Goal: Complete application form: Complete application form

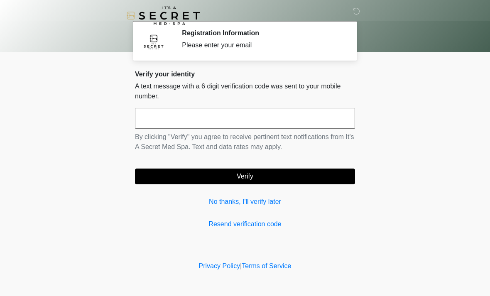
click at [211, 111] on input "text" at bounding box center [245, 118] width 220 height 21
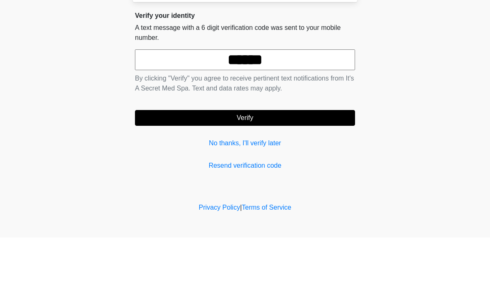
type input "******"
click at [323, 169] on button "Verify" at bounding box center [245, 177] width 220 height 16
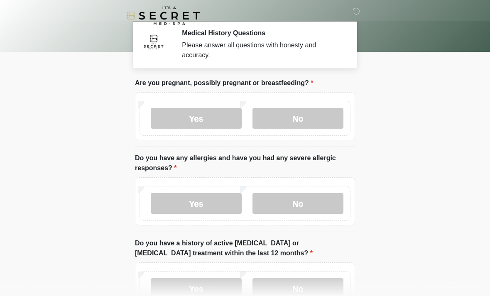
click at [308, 127] on label "No" at bounding box center [298, 118] width 91 height 21
click at [305, 203] on label "No" at bounding box center [298, 203] width 91 height 21
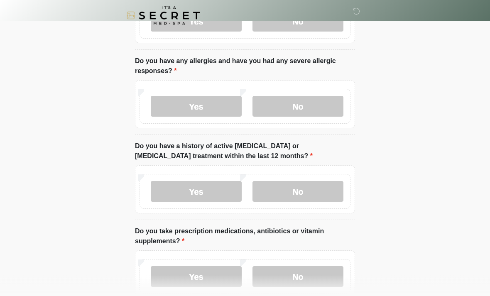
scroll to position [97, 0]
click at [316, 184] on label "No" at bounding box center [298, 191] width 91 height 21
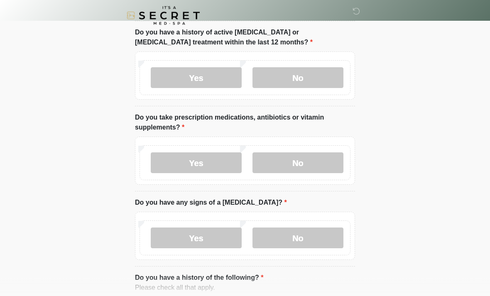
scroll to position [211, 0]
click at [229, 163] on label "Yes" at bounding box center [196, 163] width 91 height 21
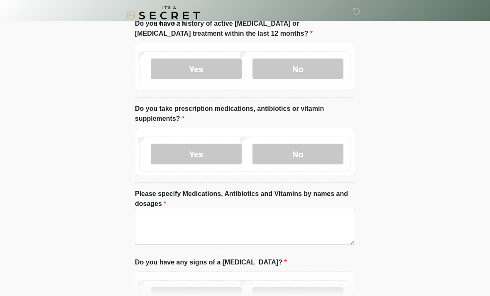
scroll to position [259, 0]
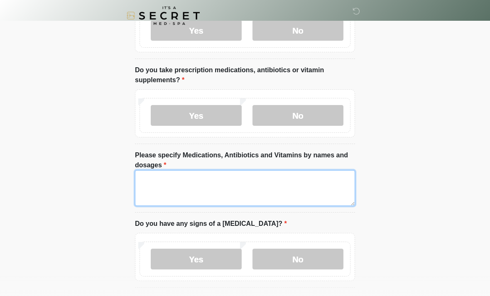
click at [241, 180] on textarea "Please specify Medications, Antibiotics and Vitamins by names and dosages" at bounding box center [245, 188] width 220 height 36
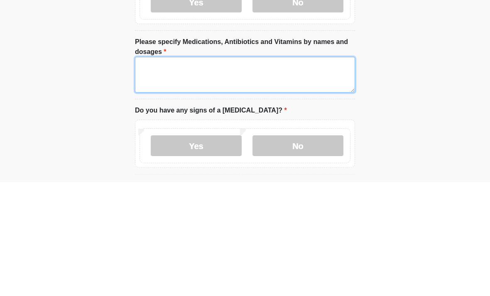
type textarea "*"
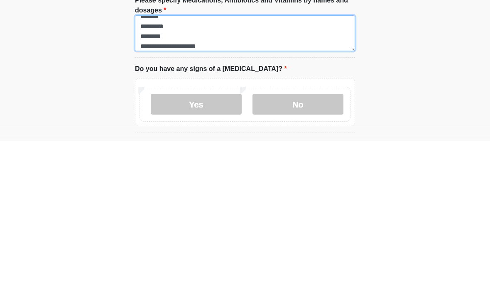
type textarea "**********"
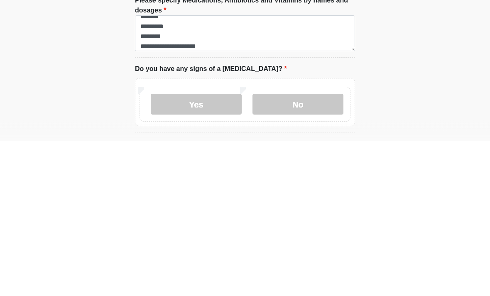
click at [318, 249] on label "No" at bounding box center [298, 259] width 91 height 21
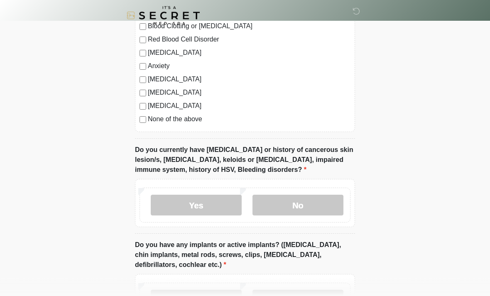
scroll to position [614, 0]
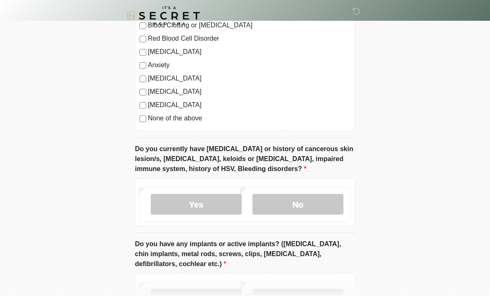
click at [319, 203] on label "No" at bounding box center [298, 204] width 91 height 21
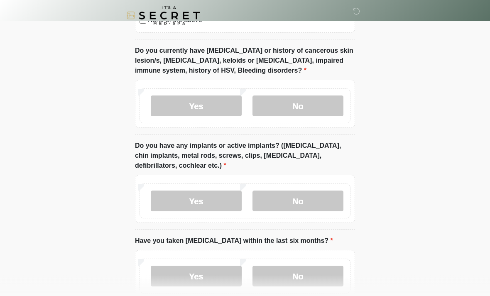
scroll to position [714, 0]
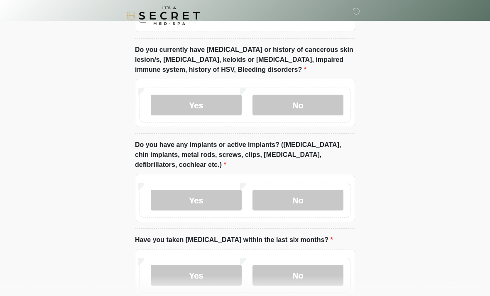
click at [199, 197] on label "Yes" at bounding box center [196, 200] width 91 height 21
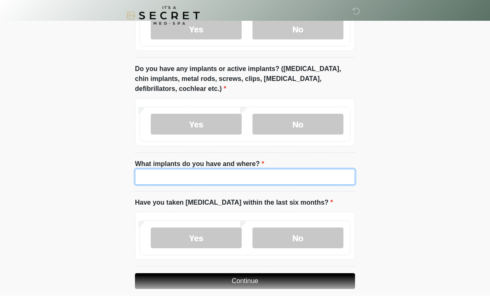
click at [263, 179] on input "What implants do you have and where?" at bounding box center [245, 178] width 220 height 16
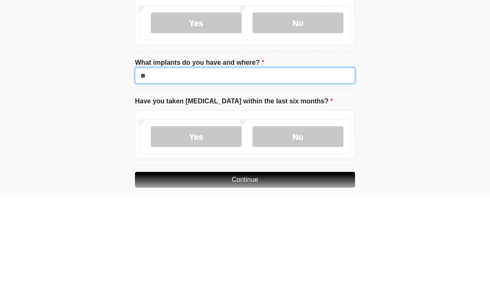
type input "*"
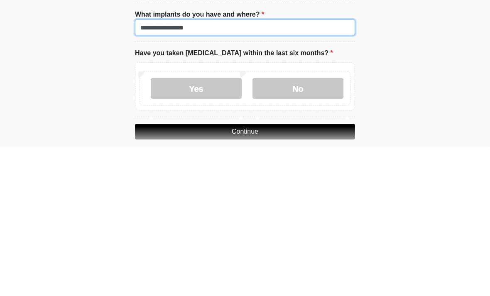
type input "**********"
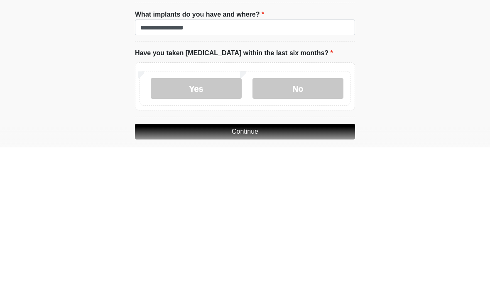
click at [320, 227] on label "No" at bounding box center [298, 237] width 91 height 21
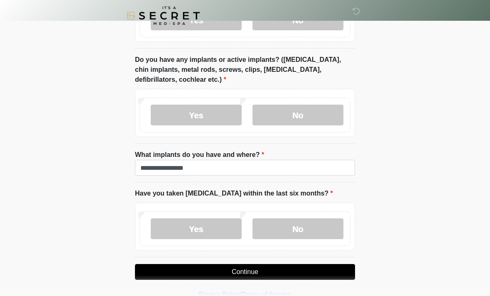
click at [301, 270] on button "Continue" at bounding box center [245, 272] width 220 height 16
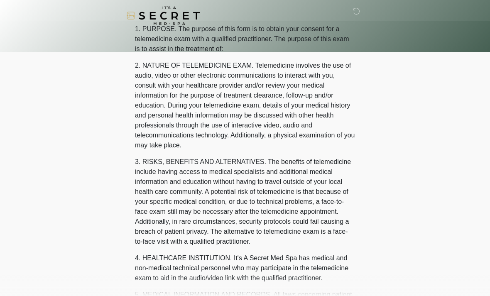
scroll to position [0, 0]
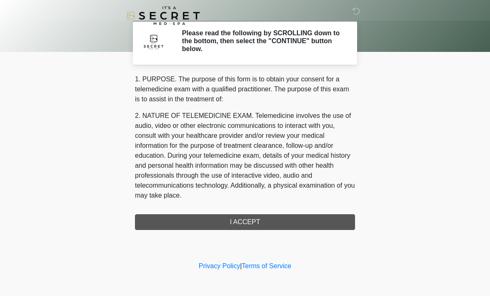
click at [310, 220] on div "1. PURPOSE. The purpose of this form is to obtain your consent for a telemedici…" at bounding box center [245, 152] width 220 height 156
click at [331, 227] on div "1. PURPOSE. The purpose of this form is to obtain your consent for a telemedici…" at bounding box center [245, 152] width 220 height 156
click at [288, 213] on div "1. PURPOSE. The purpose of this form is to obtain your consent for a telemedici…" at bounding box center [245, 152] width 220 height 156
click at [259, 222] on div "1. PURPOSE. The purpose of this form is to obtain your consent for a telemedici…" at bounding box center [245, 152] width 220 height 156
click at [307, 220] on div "1. PURPOSE. The purpose of this form is to obtain your consent for a telemedici…" at bounding box center [245, 152] width 220 height 156
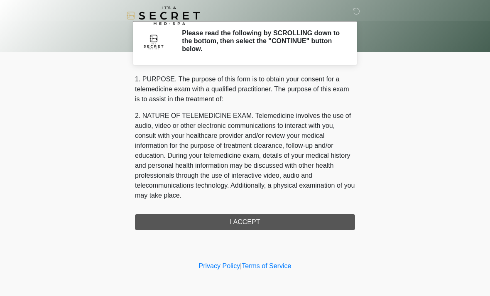
click at [308, 224] on div "1. PURPOSE. The purpose of this form is to obtain your consent for a telemedici…" at bounding box center [245, 152] width 220 height 156
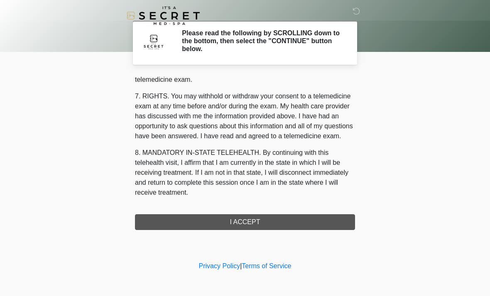
click at [288, 221] on div "1. PURPOSE. The purpose of this form is to obtain your consent for a telemedici…" at bounding box center [245, 152] width 220 height 156
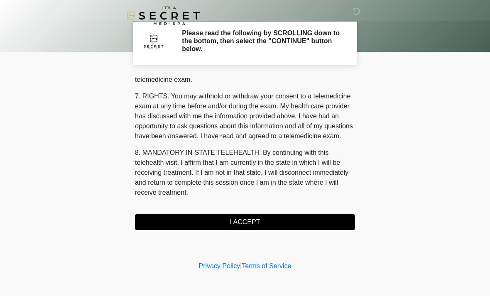
scroll to position [352, 0]
click at [261, 221] on button "I ACCEPT" at bounding box center [245, 222] width 220 height 16
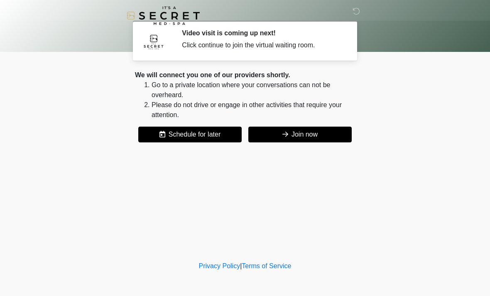
click at [318, 134] on button "Join now" at bounding box center [300, 135] width 103 height 16
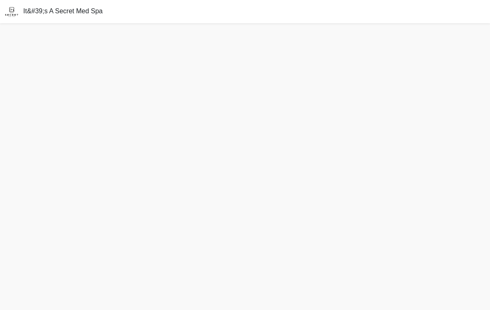
scroll to position [13, 0]
